Goal: Task Accomplishment & Management: Manage account settings

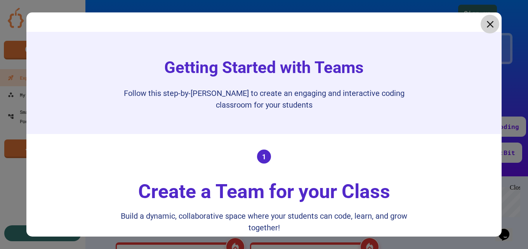
click at [485, 26] on icon at bounding box center [491, 24] width 12 height 12
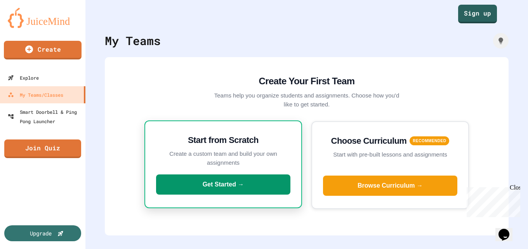
click at [218, 179] on button "Get Started →" at bounding box center [223, 184] width 134 height 20
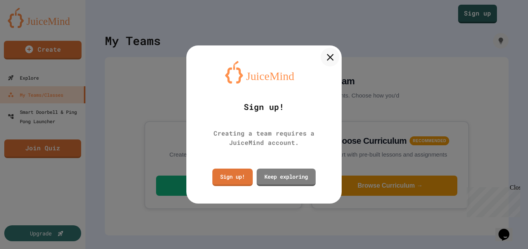
click at [333, 54] on icon at bounding box center [330, 57] width 7 height 7
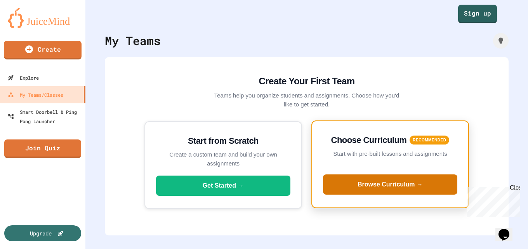
click at [400, 188] on button "Browse Curriculum →" at bounding box center [390, 184] width 134 height 20
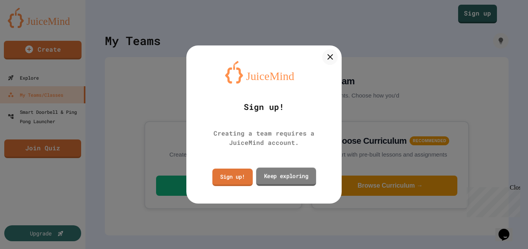
click at [284, 178] on link "Keep exploring" at bounding box center [286, 176] width 60 height 18
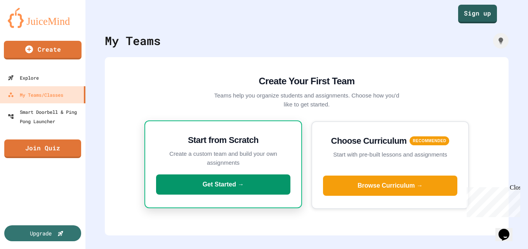
click at [219, 181] on button "Get Started →" at bounding box center [223, 184] width 134 height 20
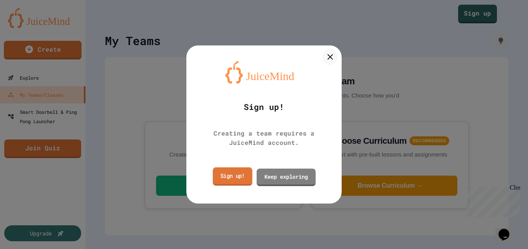
click at [234, 177] on link "Sign up!" at bounding box center [233, 176] width 40 height 18
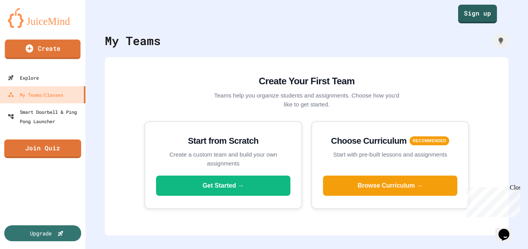
click at [67, 53] on link "Create" at bounding box center [43, 49] width 76 height 19
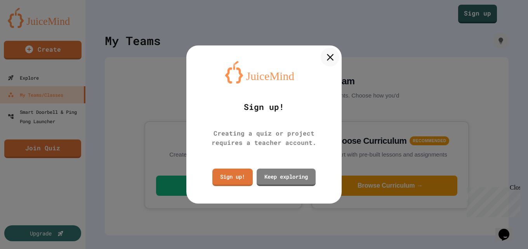
click at [324, 57] on div at bounding box center [330, 57] width 19 height 19
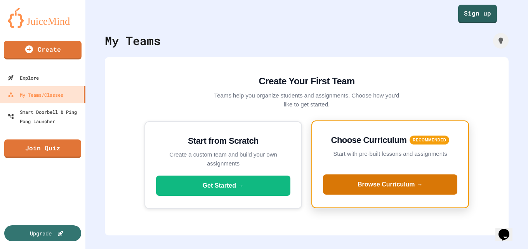
click at [380, 177] on button "Browse Curriculum →" at bounding box center [390, 184] width 134 height 20
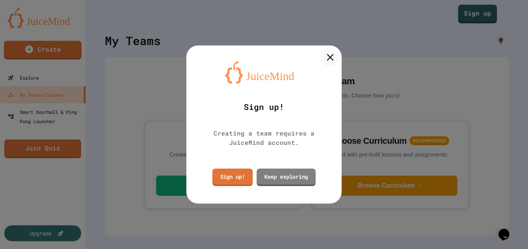
click at [327, 56] on icon at bounding box center [330, 57] width 12 height 12
